Goal: Transaction & Acquisition: Download file/media

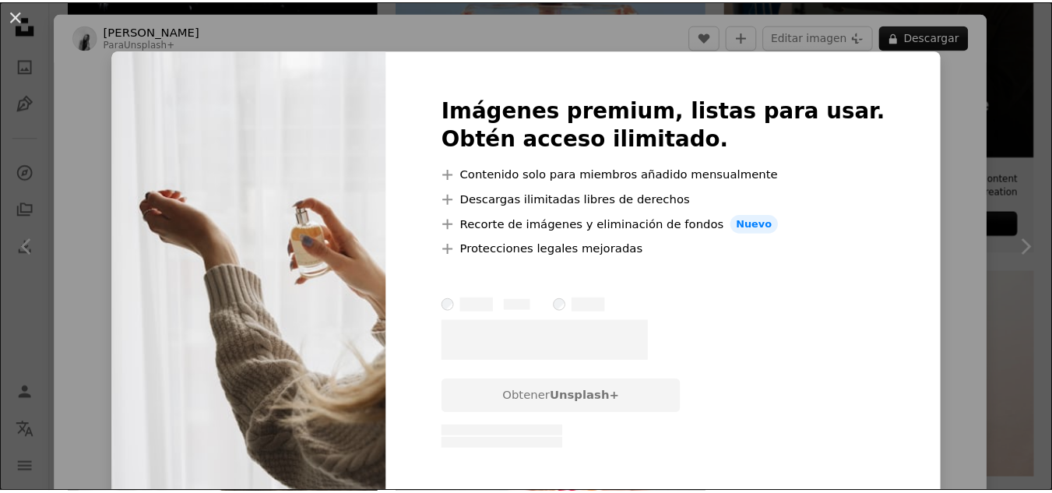
scroll to position [0, 234]
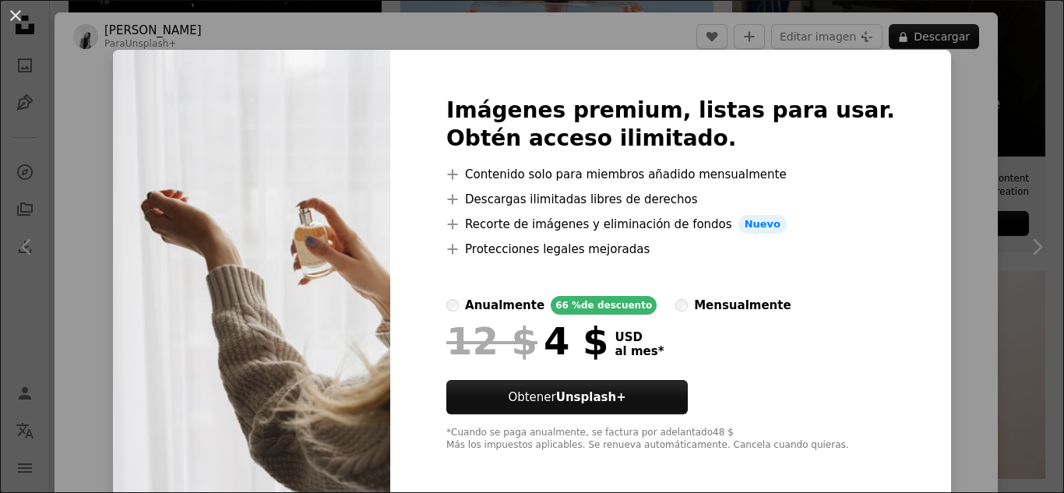
click at [990, 107] on div "An X shape Imágenes premium, listas para usar. Obtén acceso ilimitado. A plus s…" at bounding box center [532, 246] width 1064 height 493
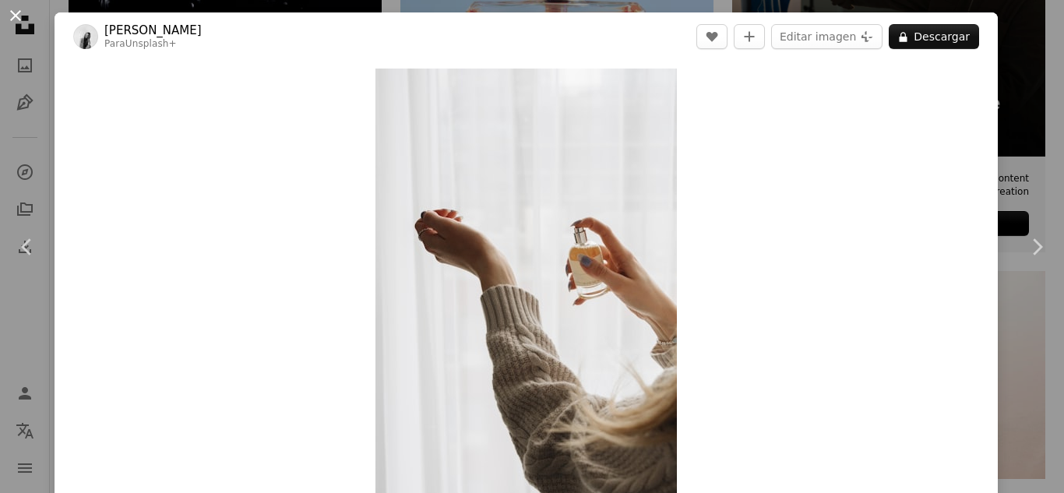
click at [16, 24] on button "An X shape" at bounding box center [15, 15] width 19 height 19
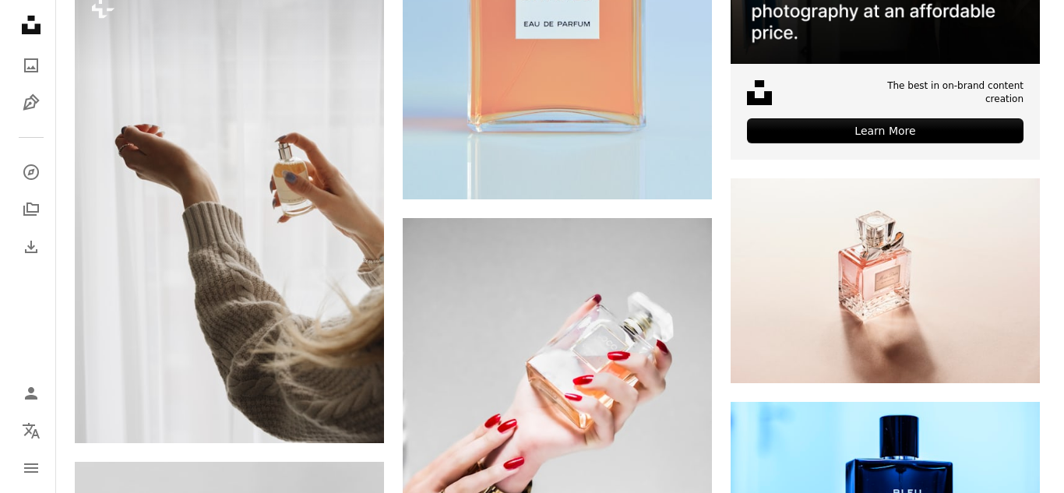
scroll to position [701, 0]
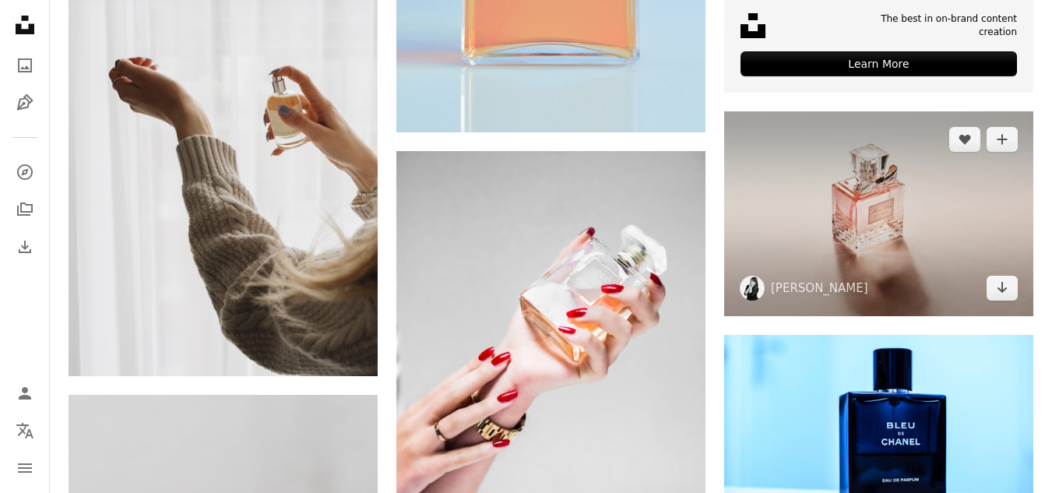
click at [861, 258] on img at bounding box center [878, 214] width 309 height 206
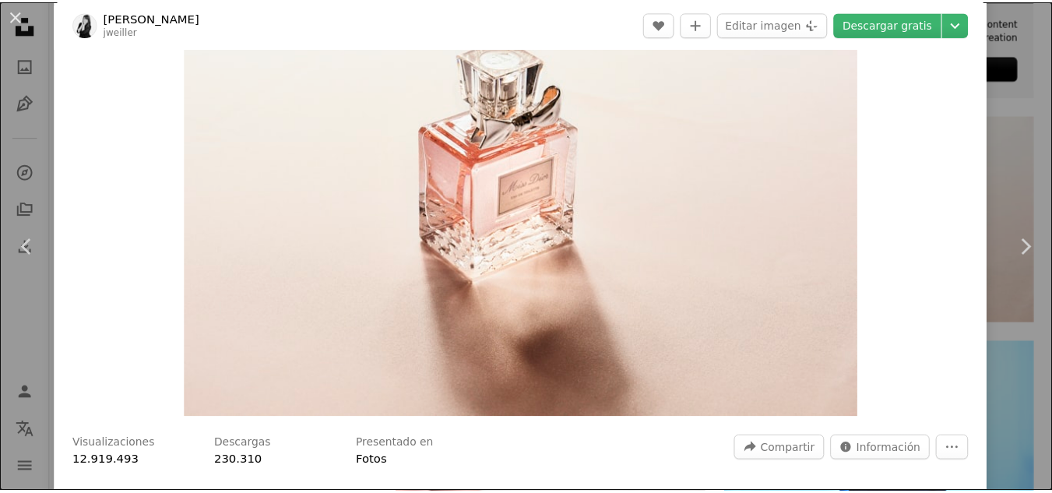
scroll to position [78, 0]
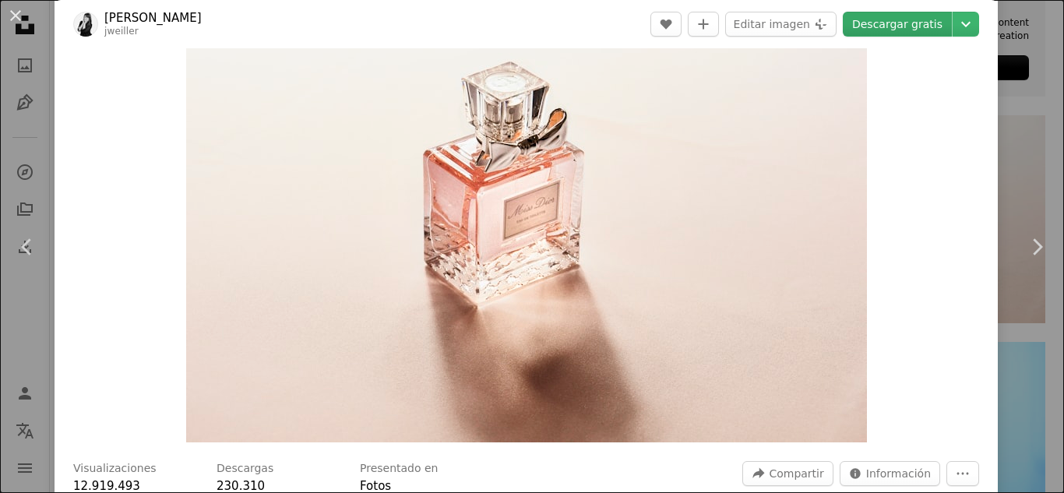
click at [889, 23] on link "Descargar gratis" at bounding box center [897, 24] width 109 height 25
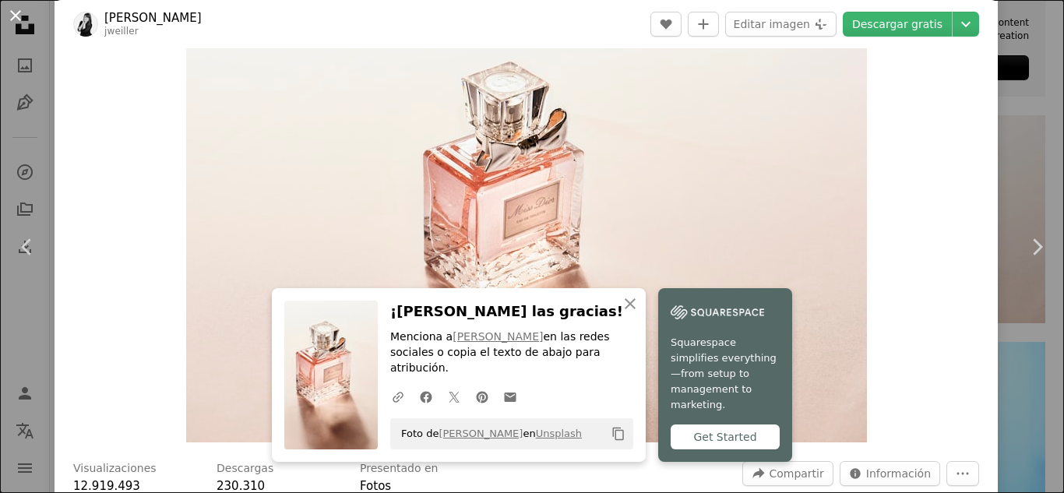
click at [13, 16] on button "An X shape" at bounding box center [15, 15] width 19 height 19
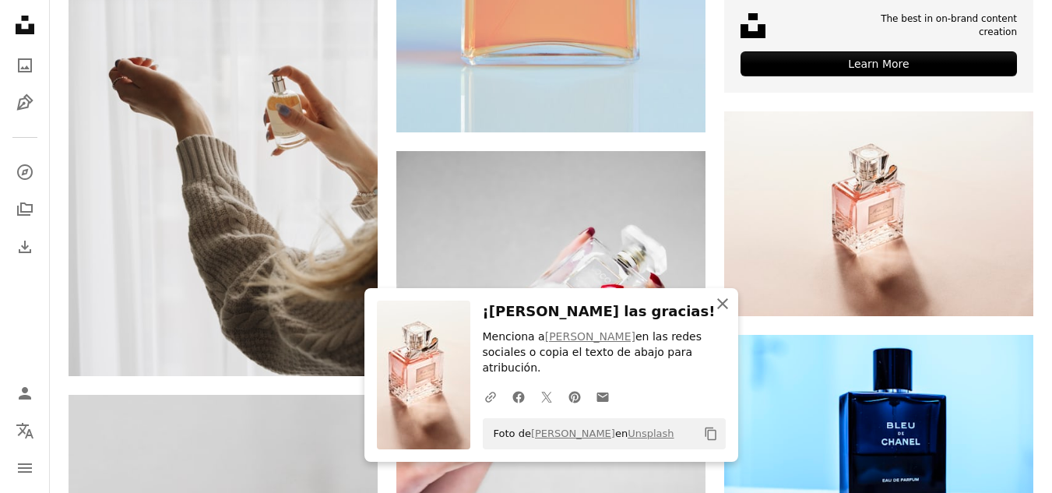
click at [719, 309] on icon "button" at bounding box center [722, 303] width 11 height 11
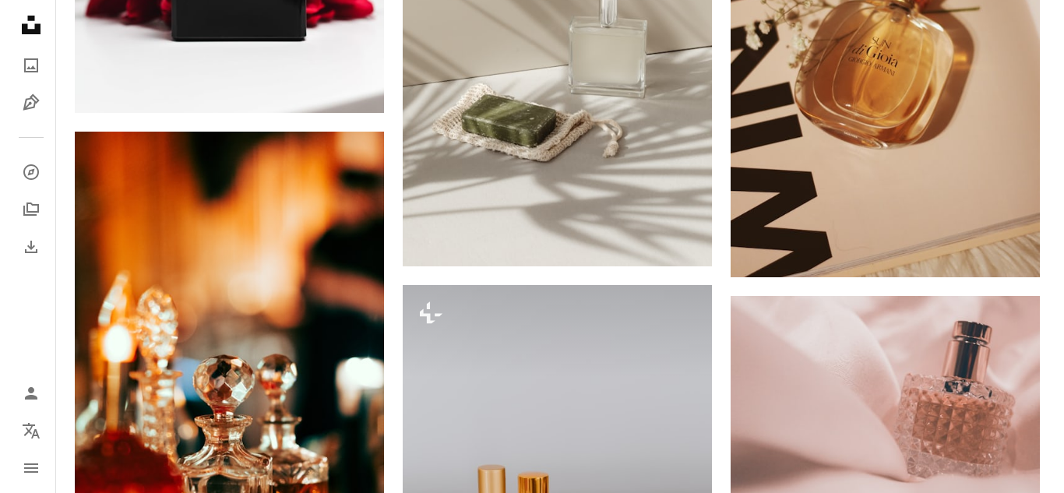
scroll to position [1479, 0]
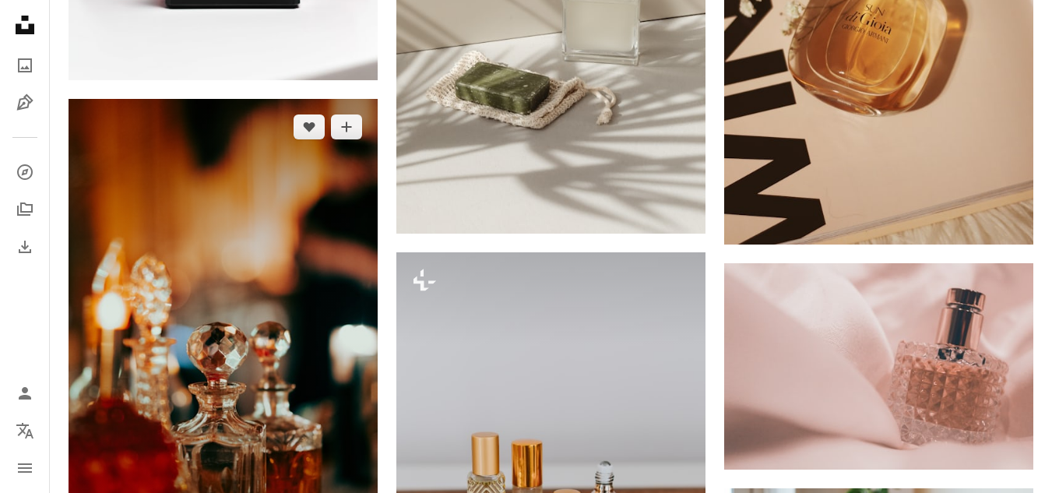
click at [290, 322] on img at bounding box center [223, 331] width 309 height 464
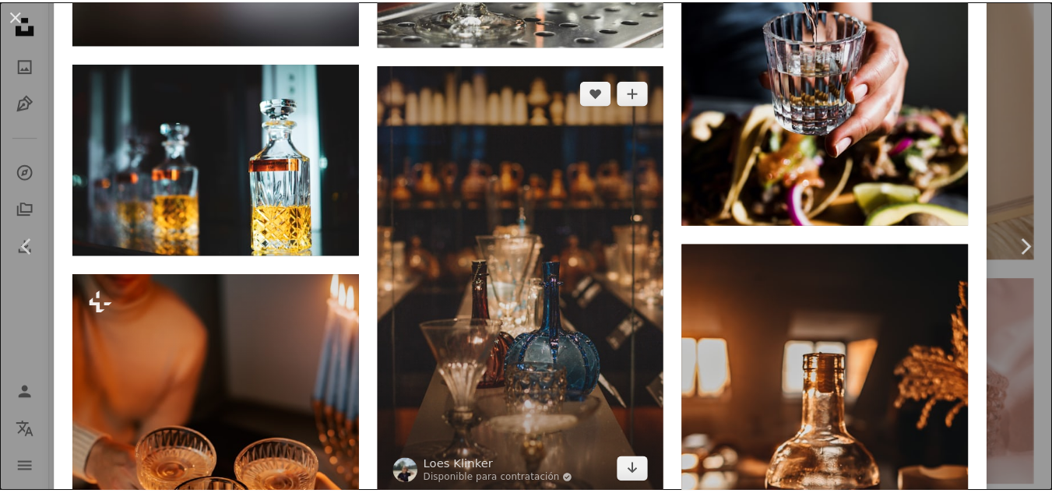
scroll to position [1558, 0]
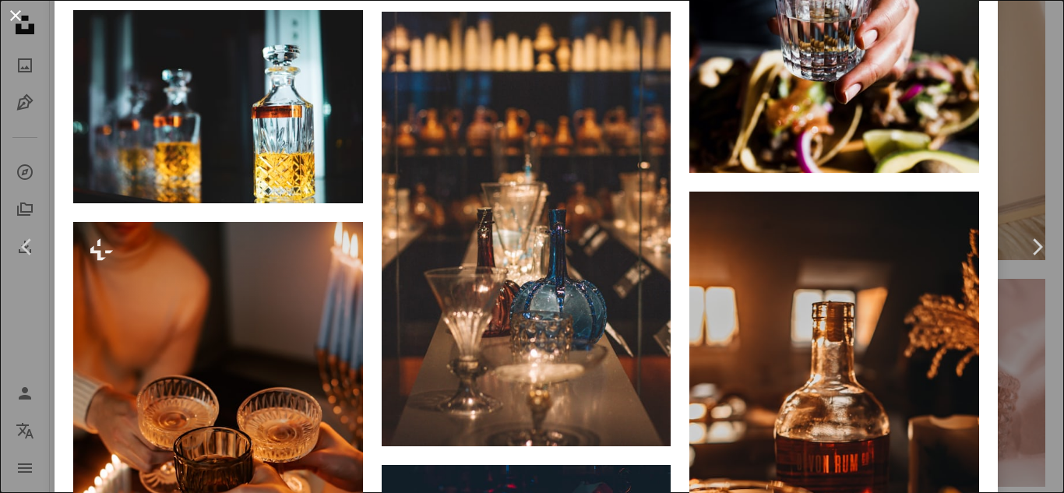
click at [14, 14] on button "An X shape" at bounding box center [15, 15] width 19 height 19
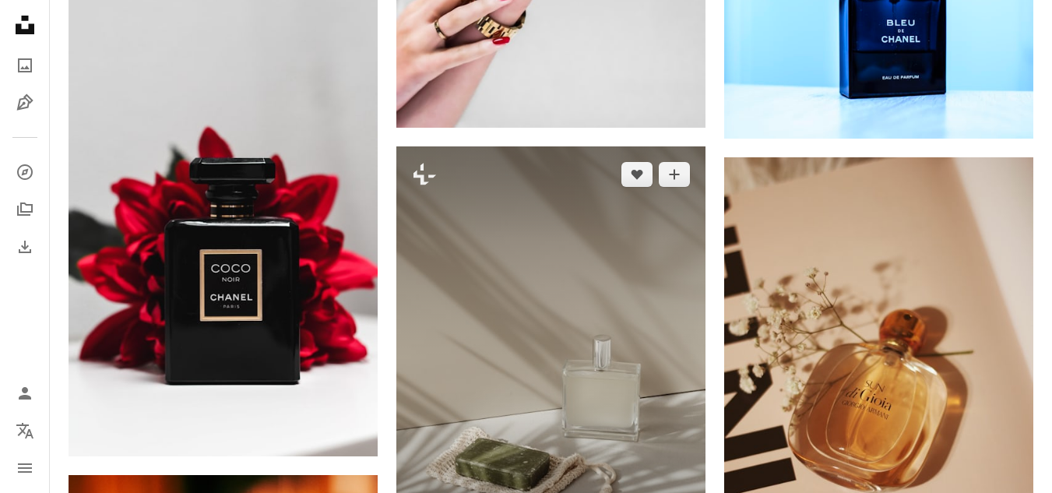
scroll to position [1090, 0]
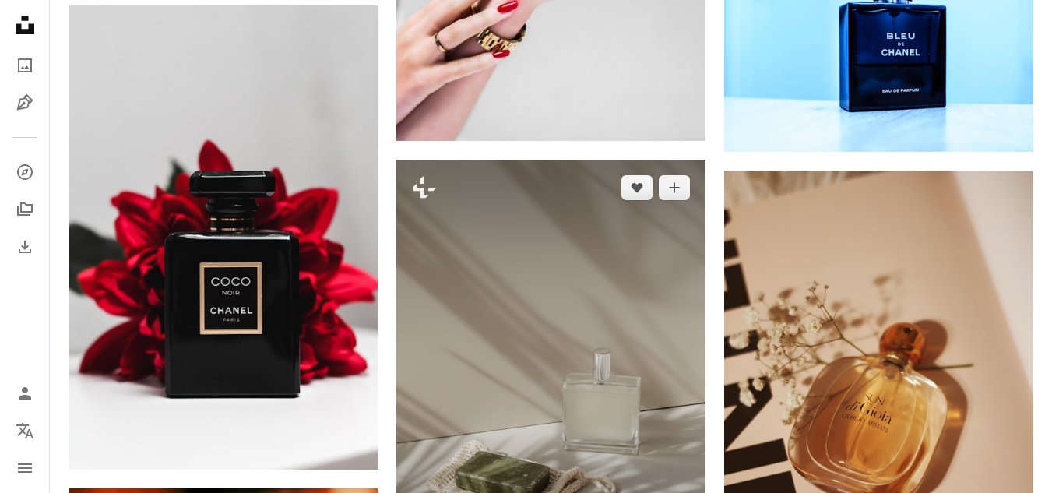
click at [522, 283] on img at bounding box center [550, 392] width 309 height 464
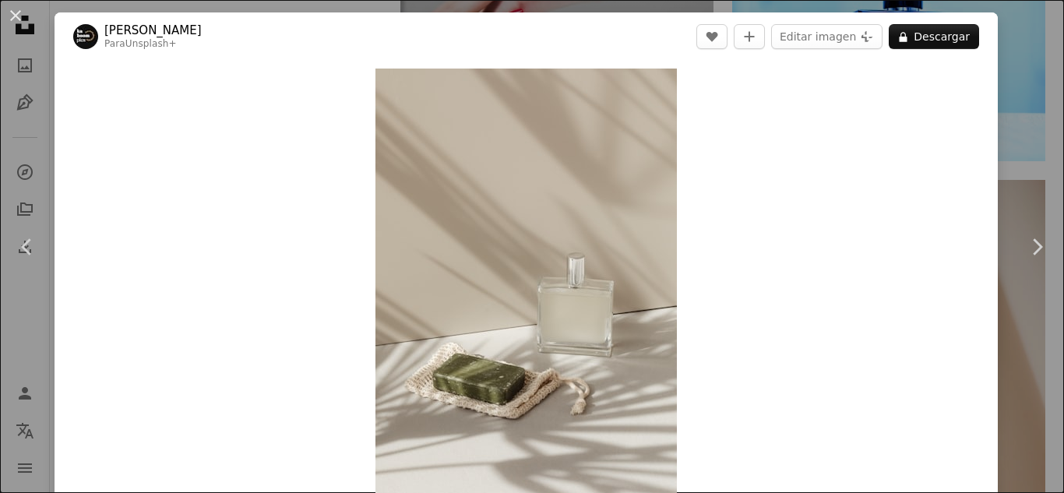
drag, startPoint x: 1001, startPoint y: 110, endPoint x: 442, endPoint y: 59, distance: 560.6
click at [994, 111] on div "An X shape Chevron left Chevron right [PERSON_NAME] Para Unsplash+ A heart A pl…" at bounding box center [532, 246] width 1064 height 493
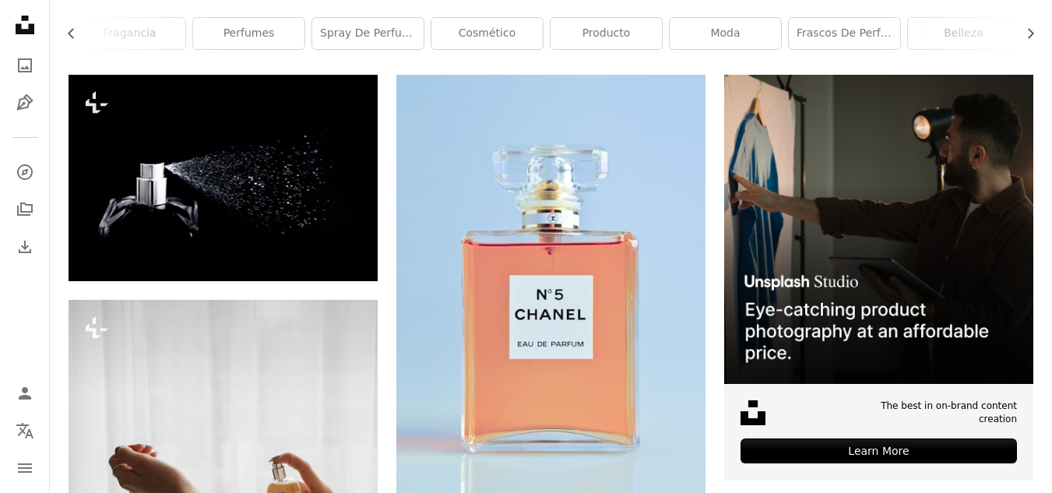
scroll to position [311, 0]
